Goal: Check status: Check status

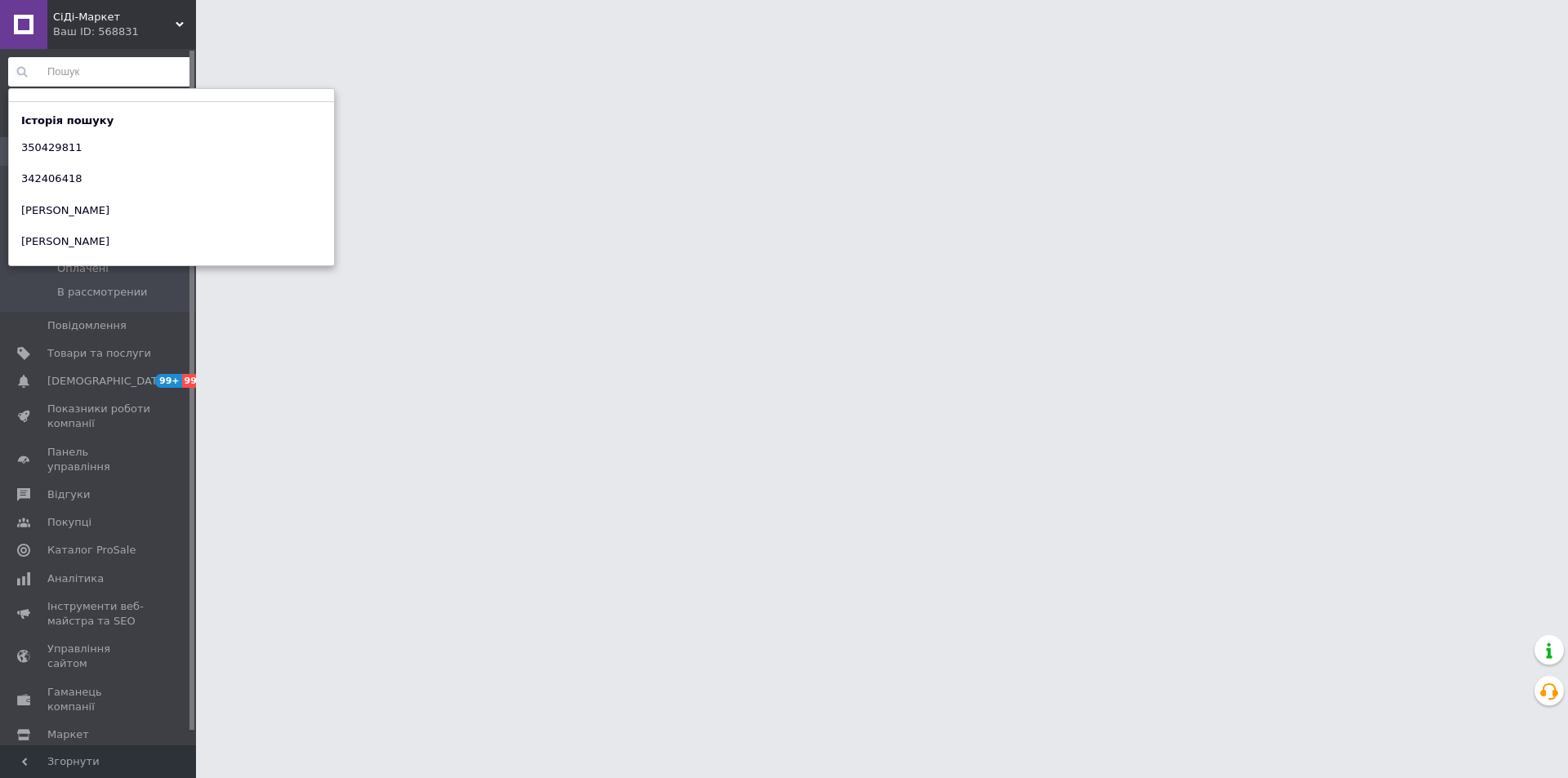
click at [124, 70] on input at bounding box center [100, 72] width 184 height 29
paste input "361627543"
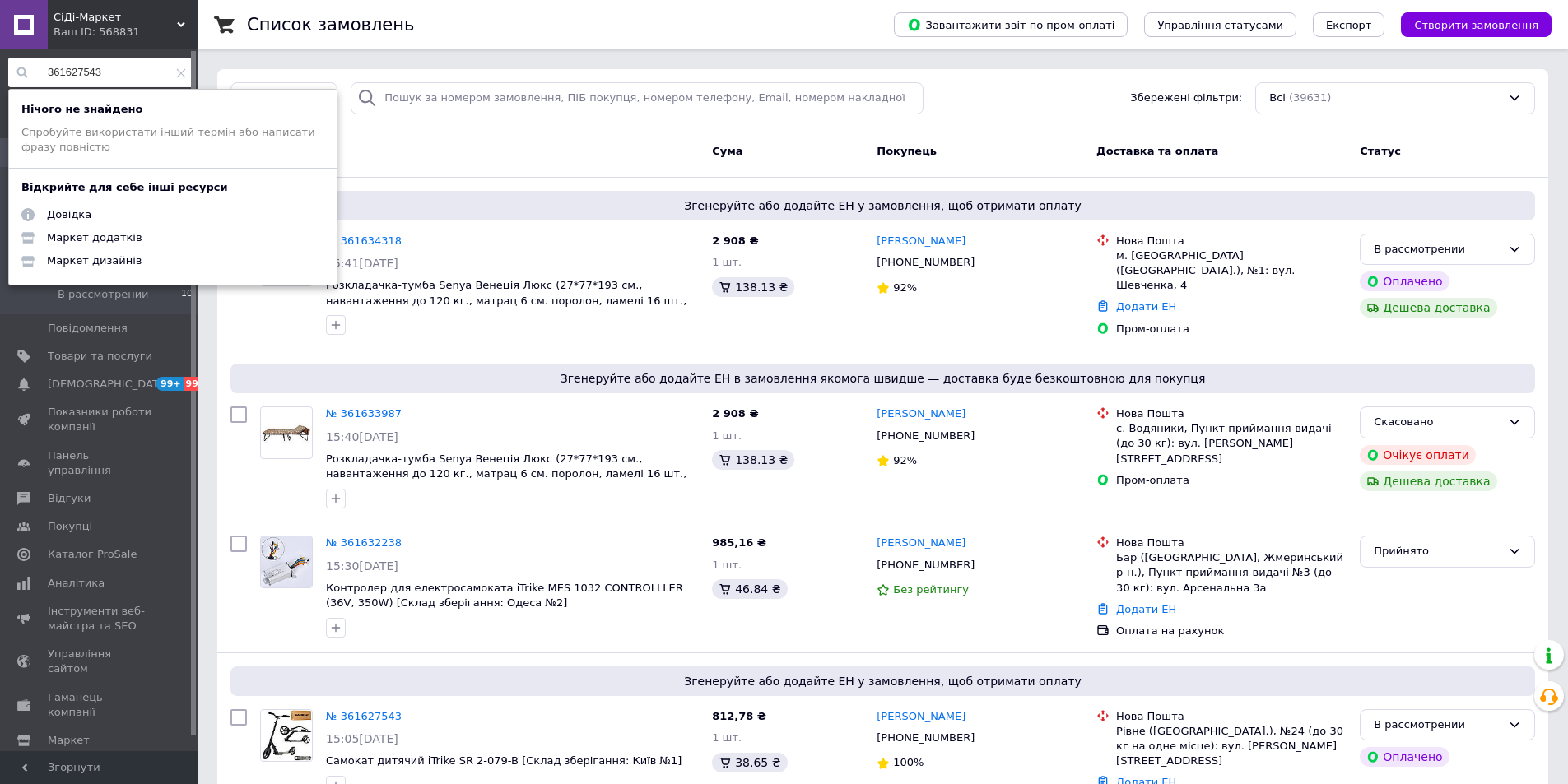
type input "361627543"
click at [474, 90] on input "search" at bounding box center [637, 98] width 572 height 32
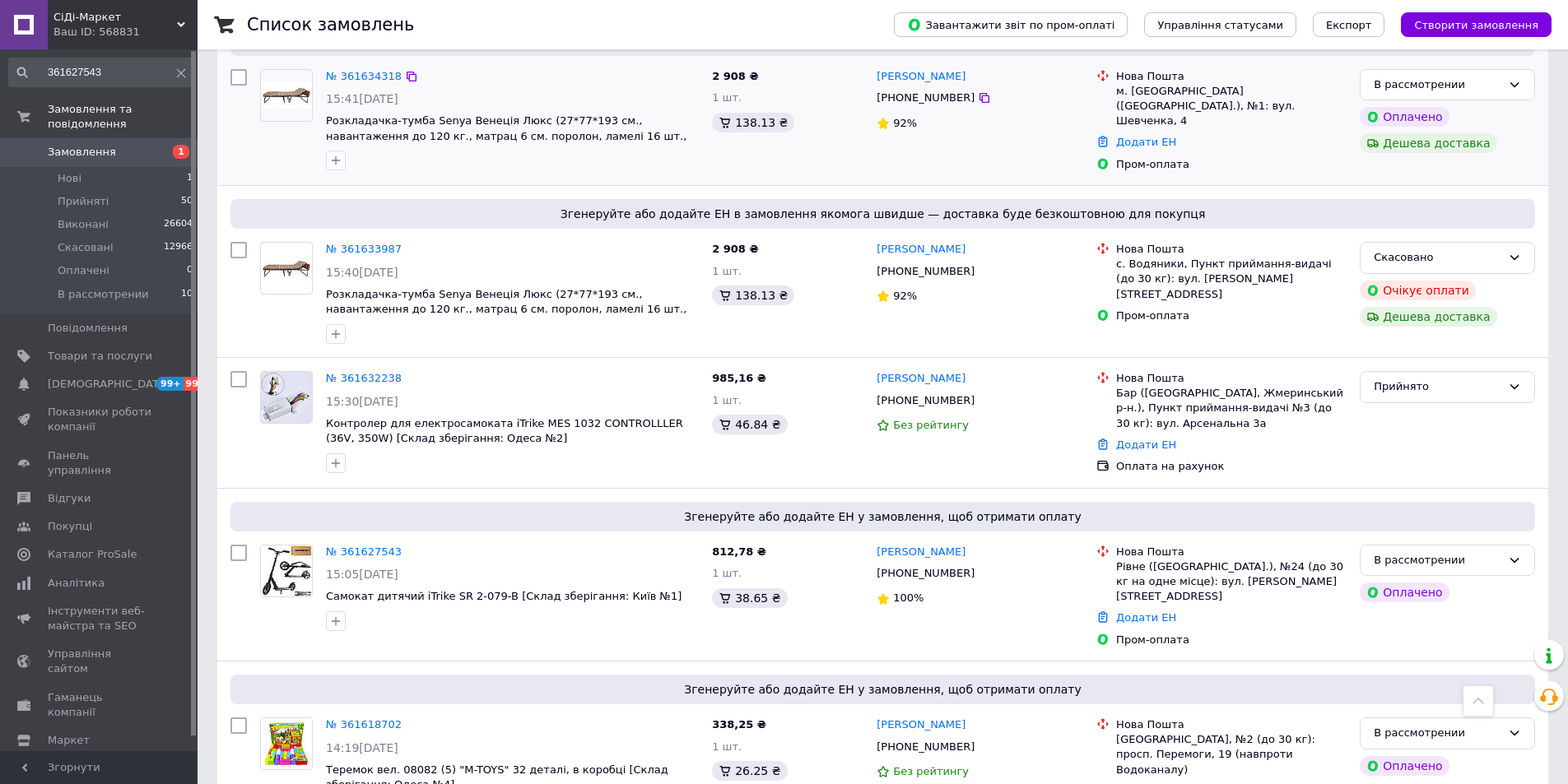
scroll to position [1459, 0]
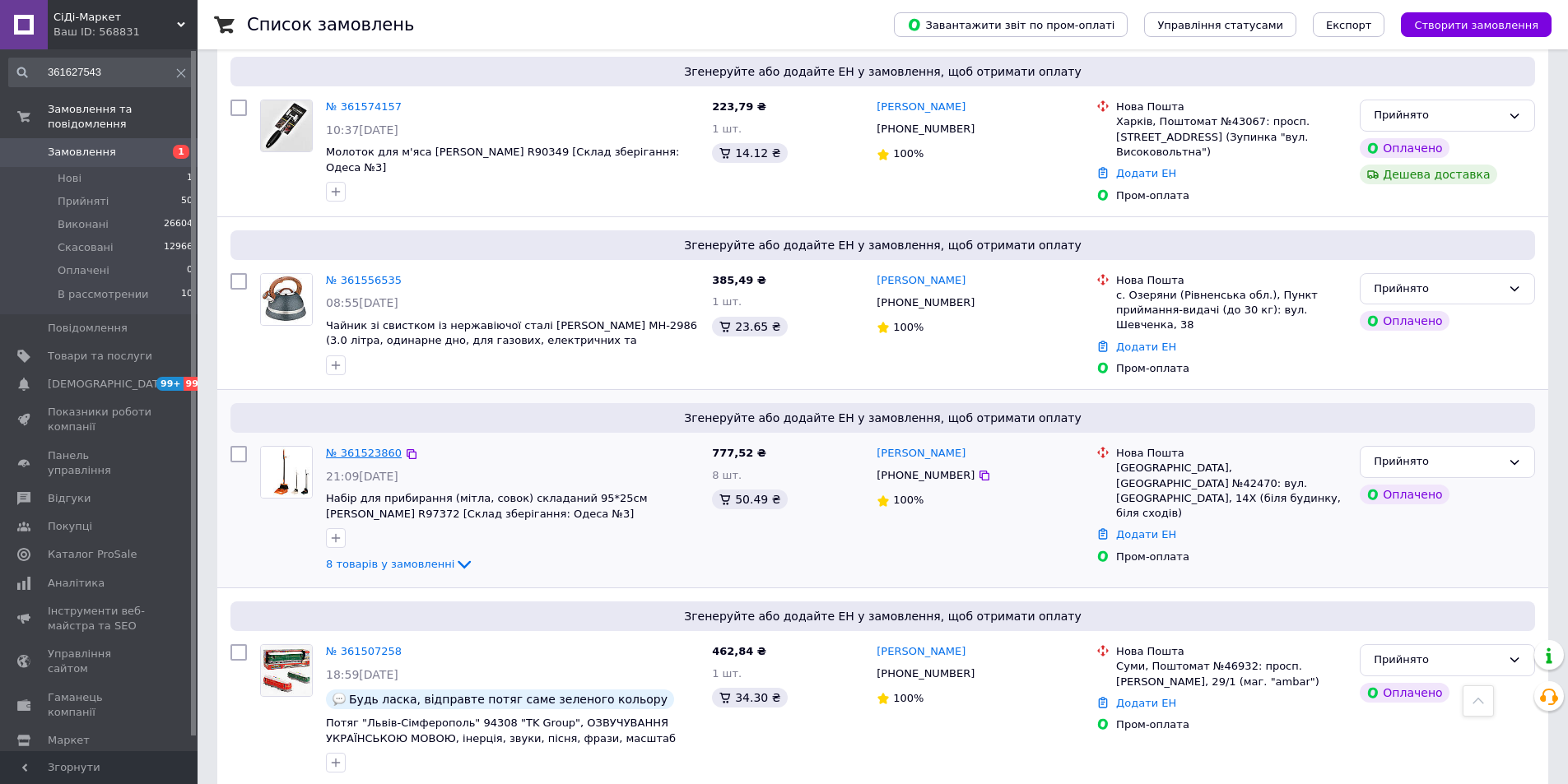
click at [354, 447] on link "№ 361523860" at bounding box center [363, 453] width 75 height 12
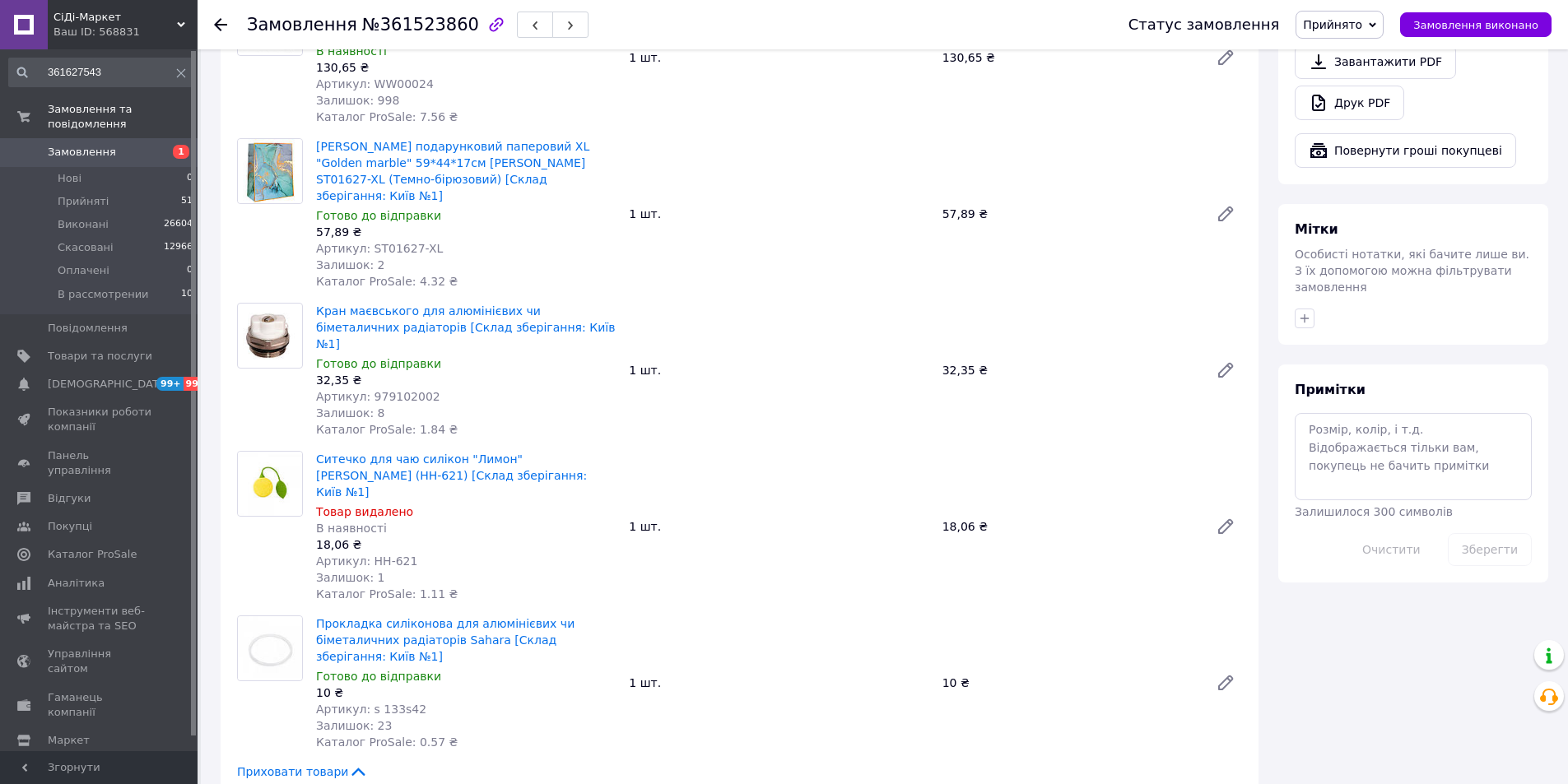
scroll to position [1563, 0]
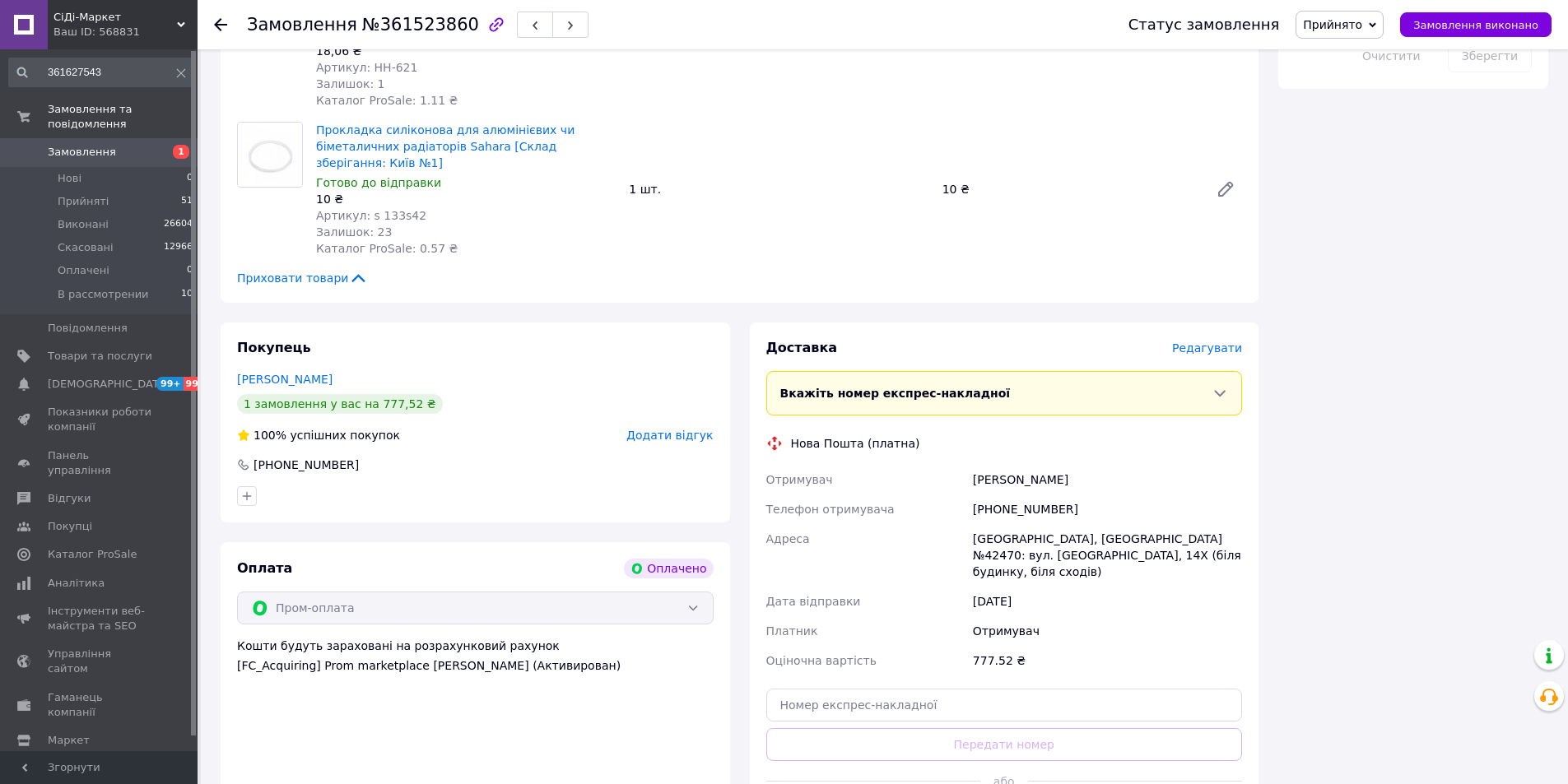
click at [1158, 525] on div "[GEOGRAPHIC_DATA], [GEOGRAPHIC_DATA] №42470: вул. [GEOGRAPHIC_DATA], 14Х (біля …" at bounding box center [1107, 556] width 276 height 63
copy div "42470"
